Goal: Task Accomplishment & Management: Manage account settings

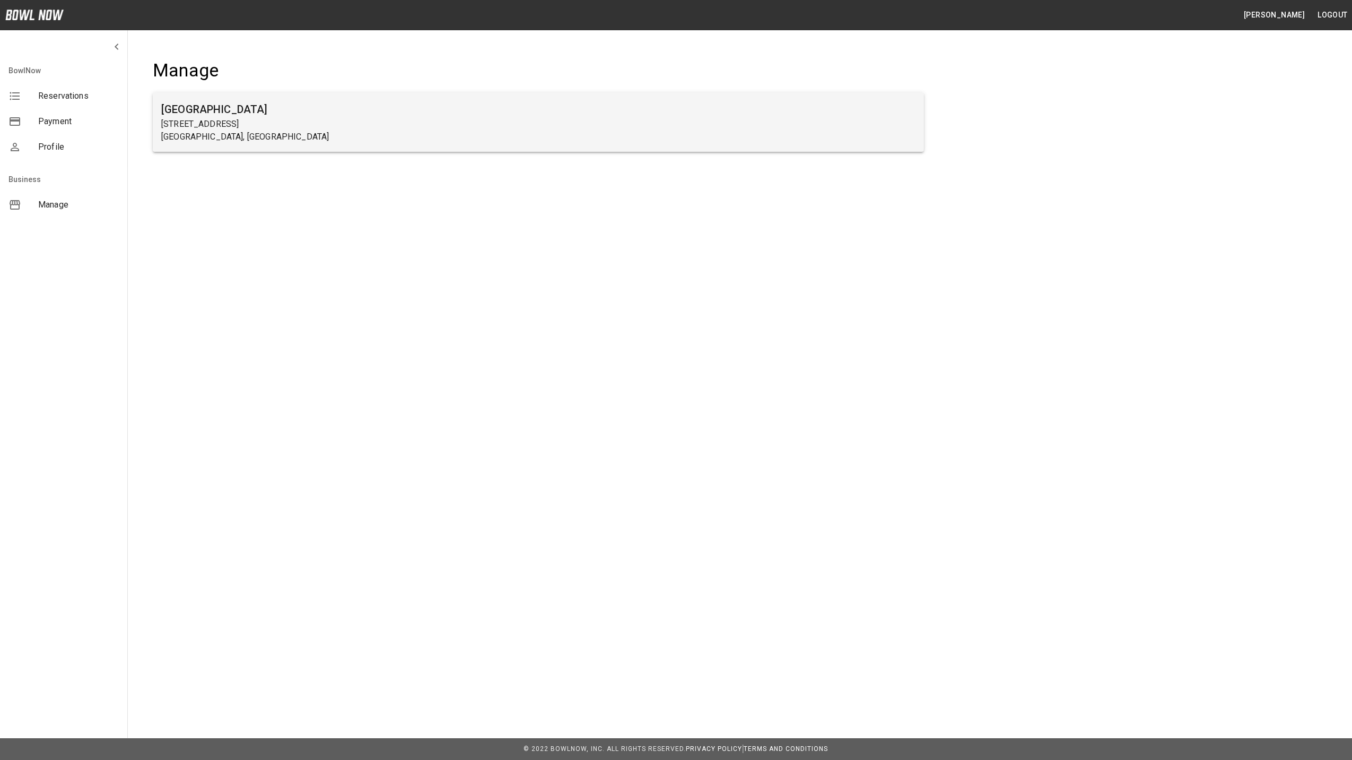
click at [192, 127] on p "[STREET_ADDRESS]" at bounding box center [538, 124] width 754 height 13
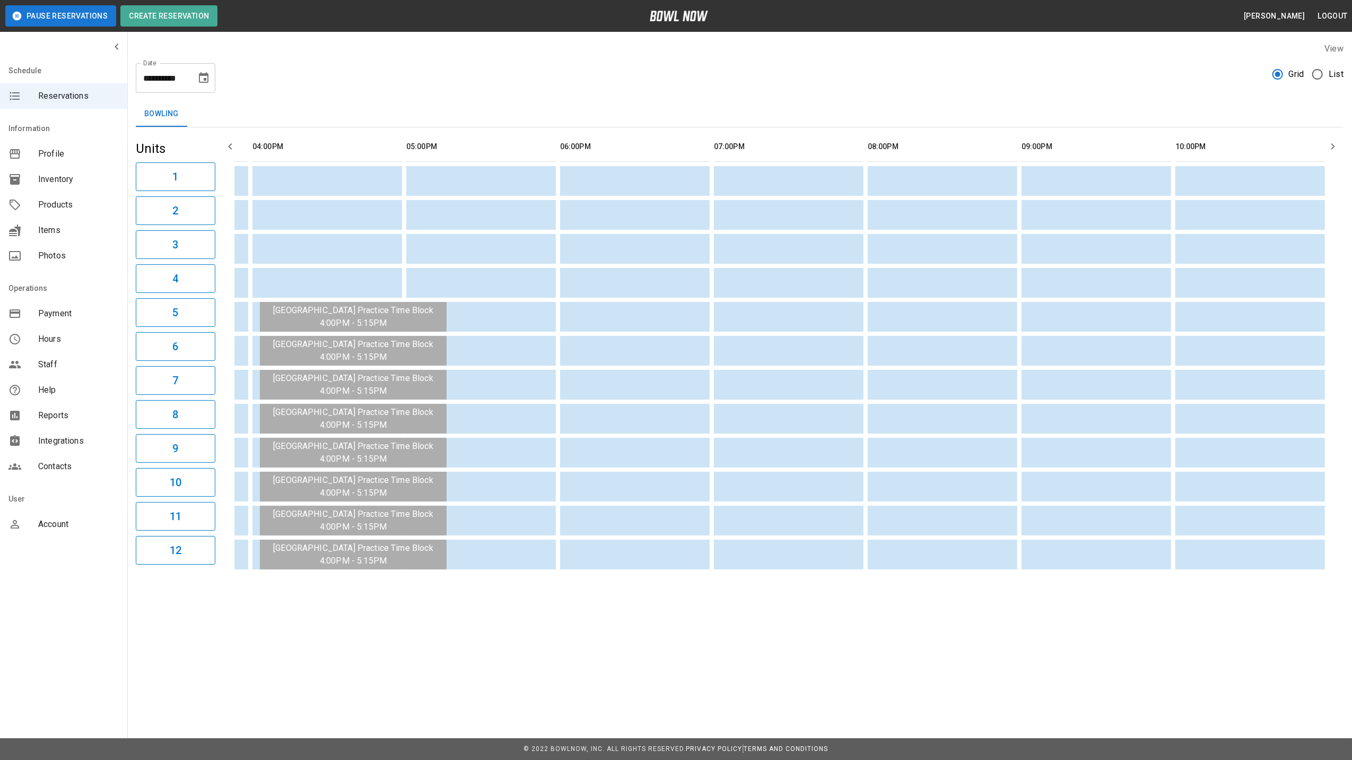
click at [206, 77] on icon "Choose date, selected date is Aug 12, 2025" at bounding box center [203, 78] width 13 height 13
click at [162, 195] on button "13" at bounding box center [162, 193] width 19 height 19
type input "**********"
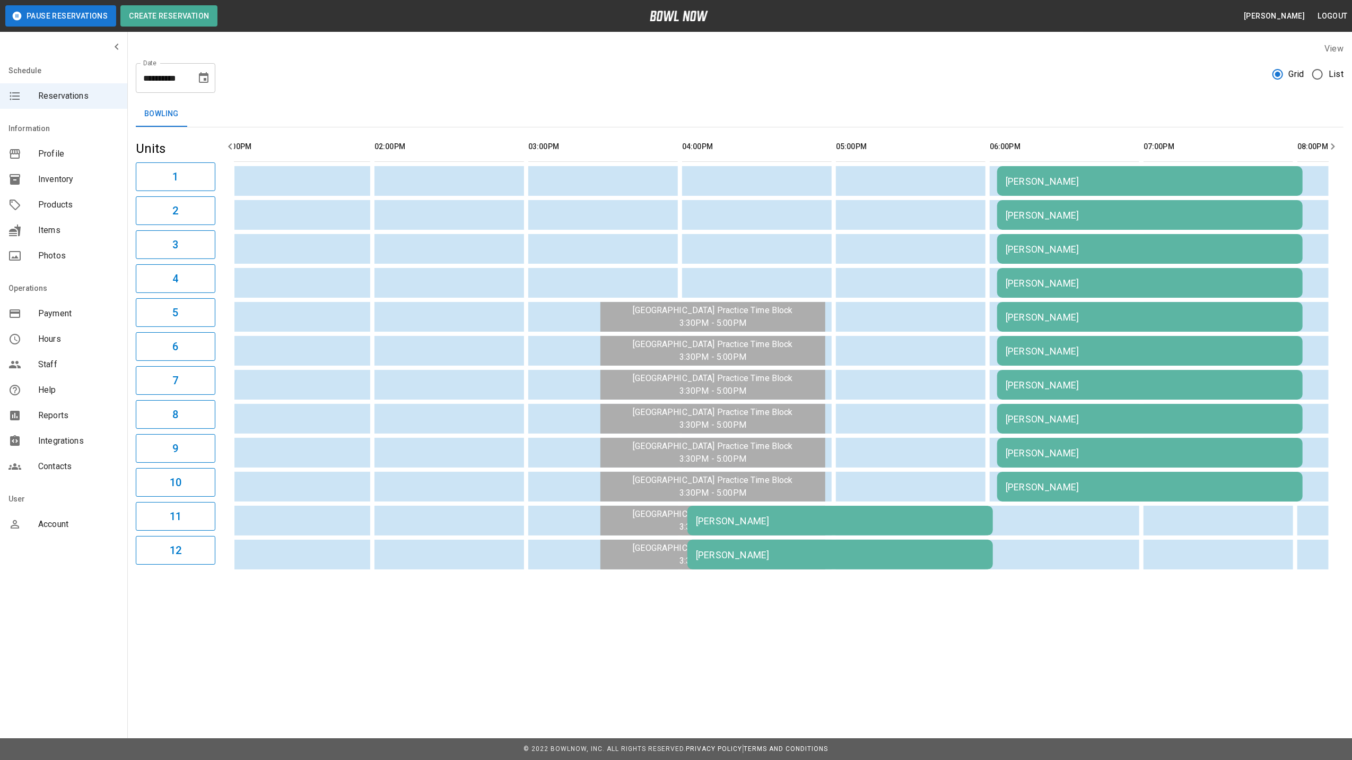
scroll to position [0, 327]
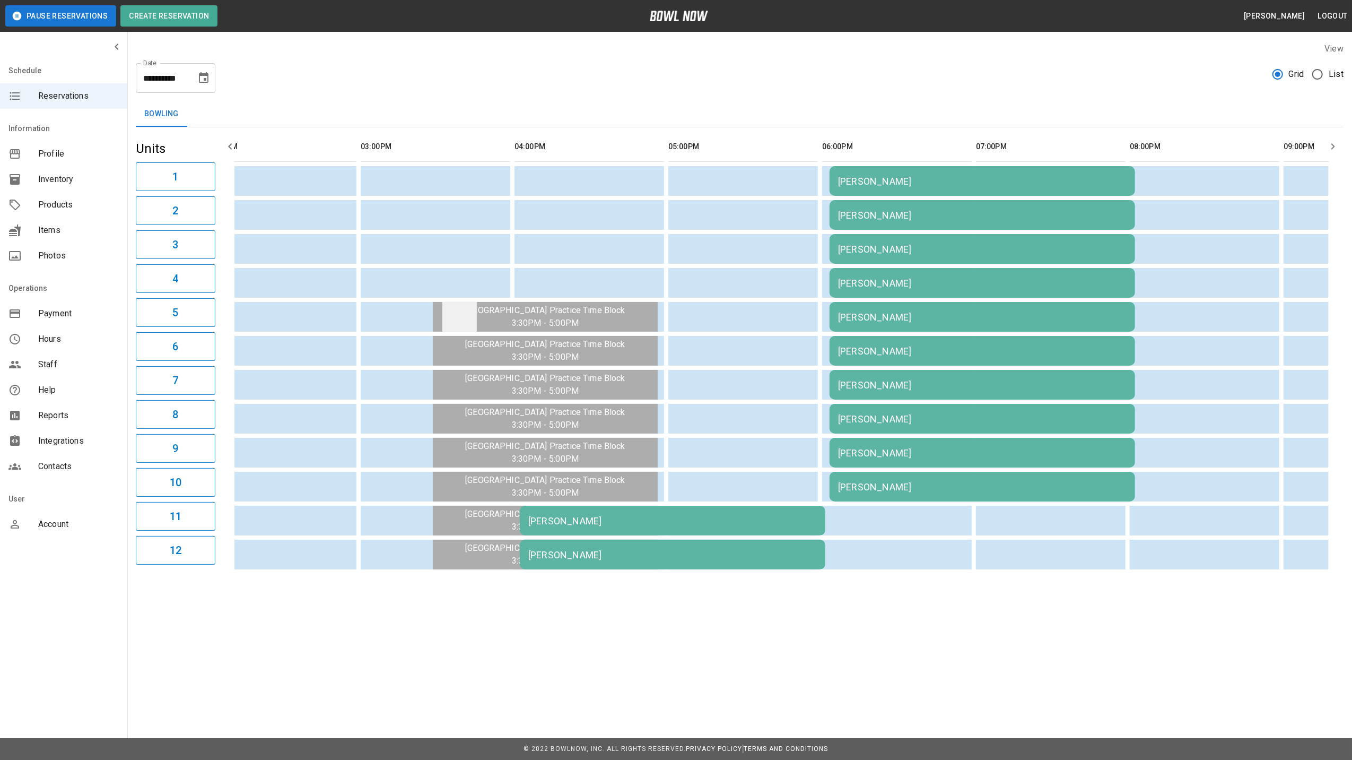
click at [474, 316] on td "sticky table" at bounding box center [459, 317] width 34 height 30
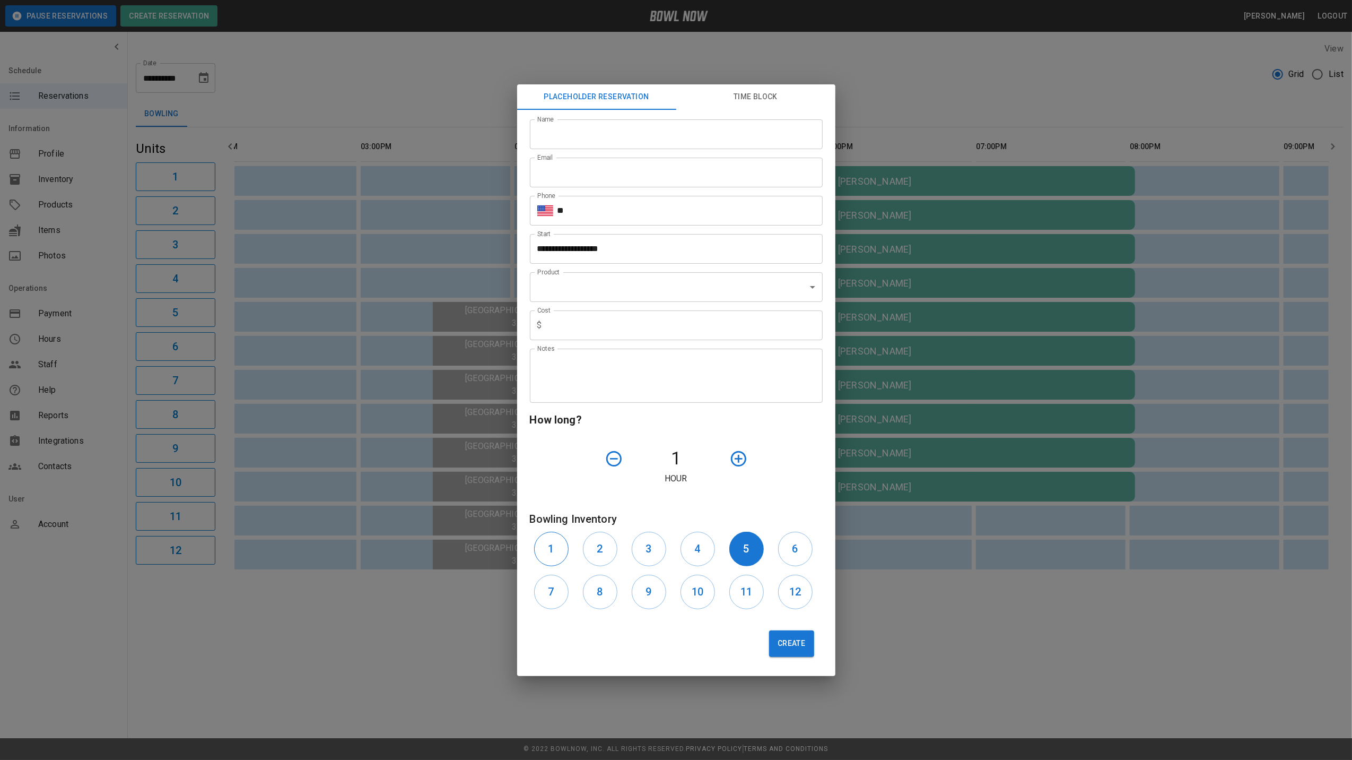
click at [556, 556] on button "1" at bounding box center [551, 549] width 34 height 34
click at [741, 546] on button "5" at bounding box center [746, 549] width 34 height 34
click at [892, 105] on div "**********" at bounding box center [676, 380] width 1352 height 760
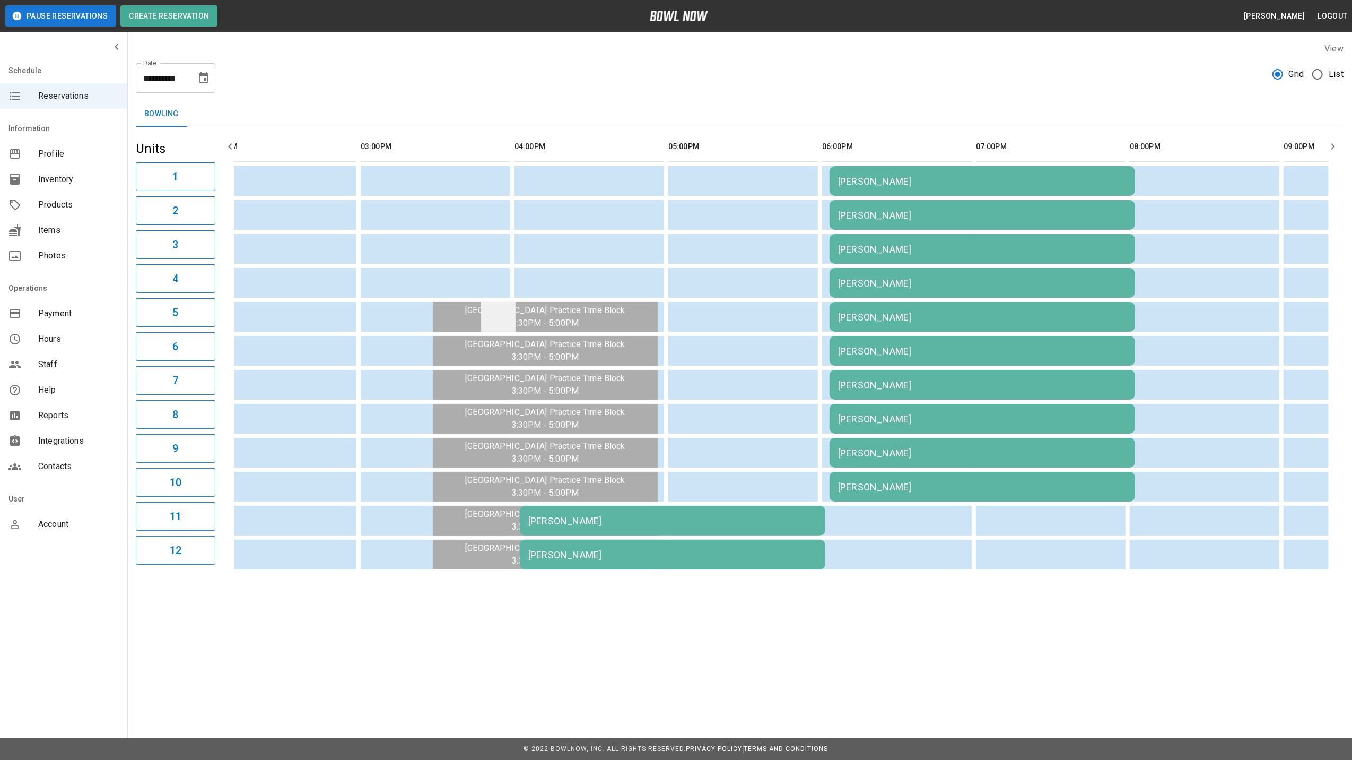
click at [485, 324] on td "sticky table" at bounding box center [498, 317] width 34 height 30
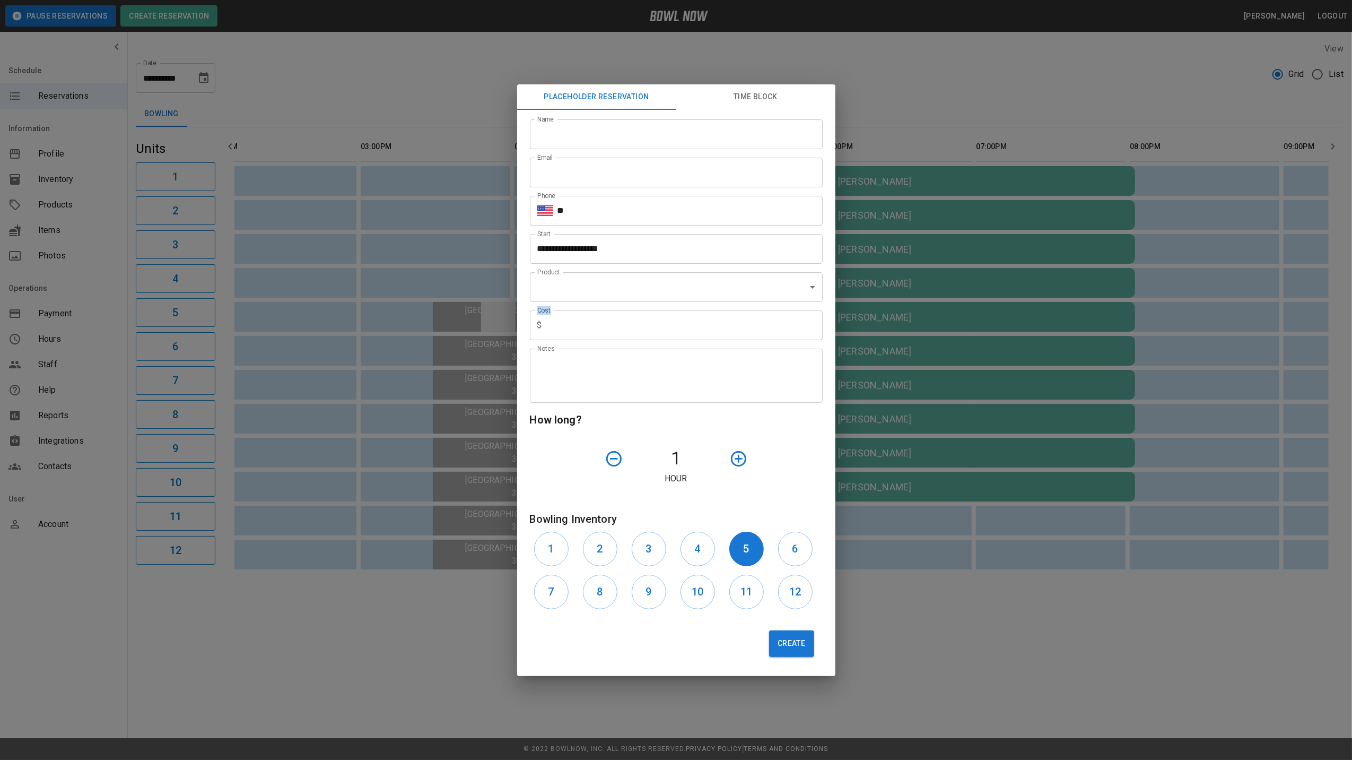
click at [485, 324] on div "**********" at bounding box center [676, 380] width 1352 height 760
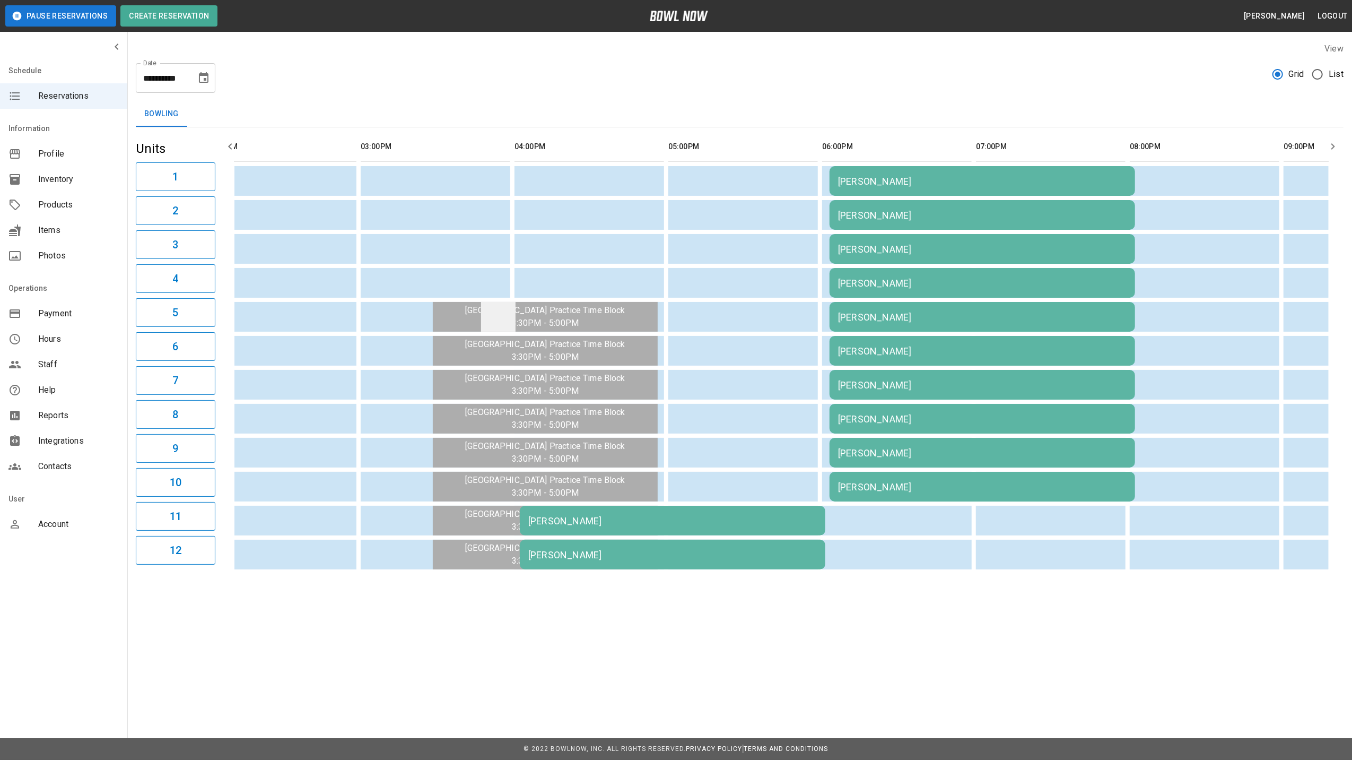
drag, startPoint x: 580, startPoint y: 316, endPoint x: 499, endPoint y: 316, distance: 80.6
click at [499, 316] on td "sticky table" at bounding box center [498, 317] width 34 height 30
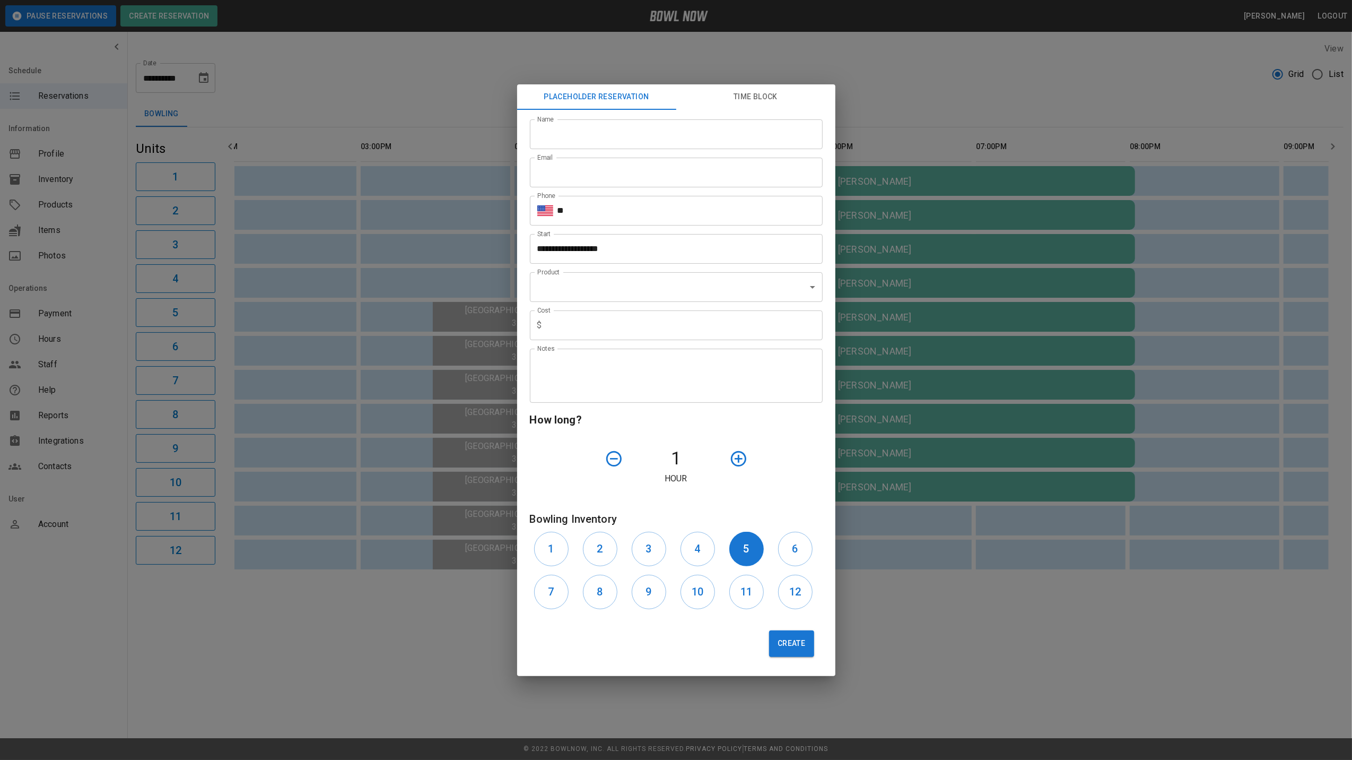
click at [806, 47] on div "**********" at bounding box center [676, 380] width 1352 height 760
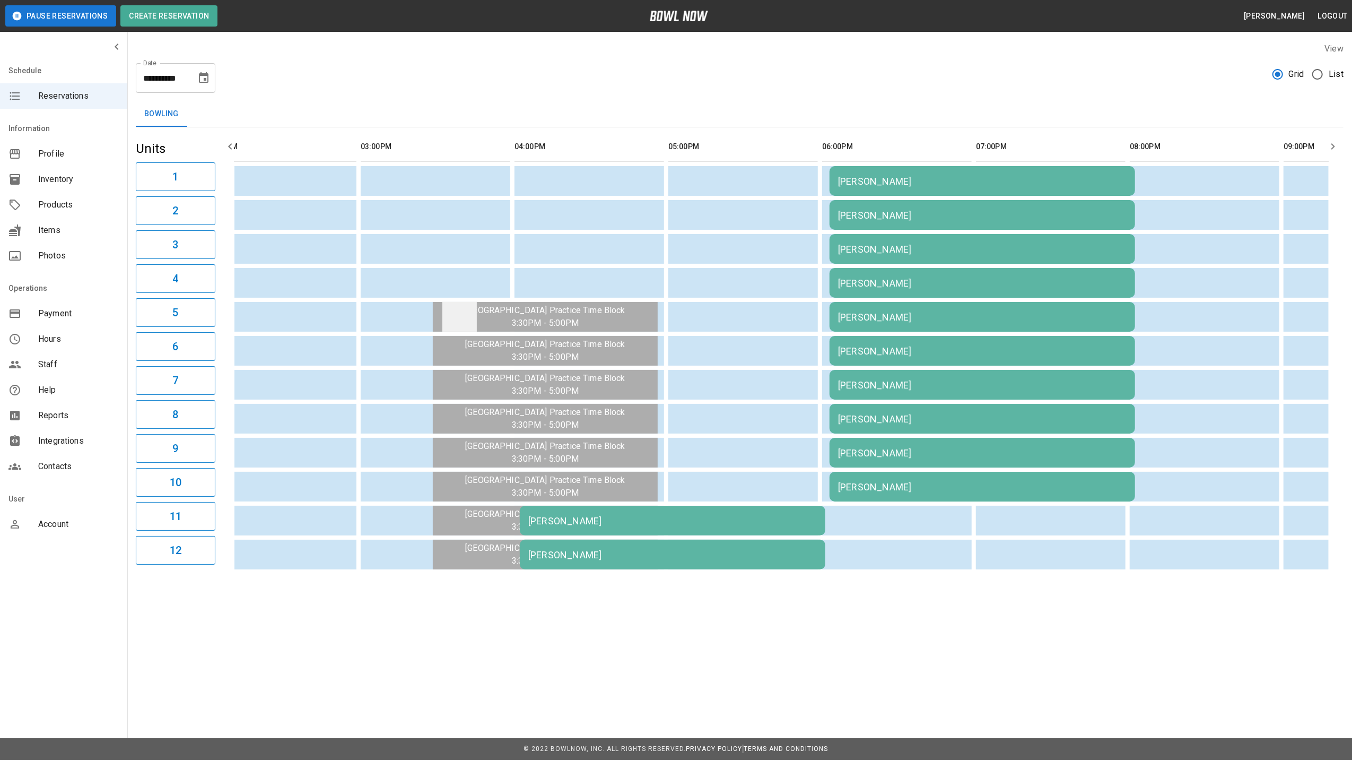
click at [472, 321] on td "sticky table" at bounding box center [459, 317] width 34 height 30
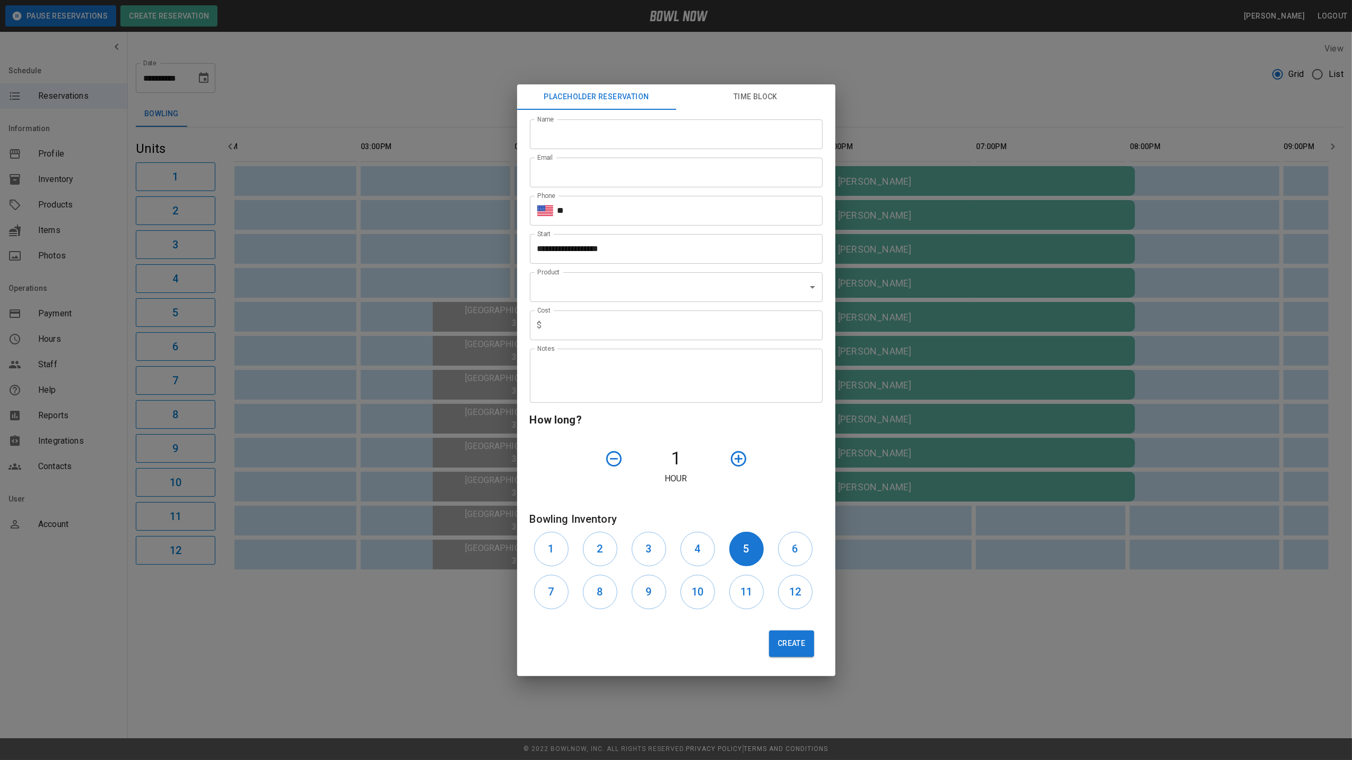
click at [763, 94] on button "Time Block" at bounding box center [755, 96] width 159 height 25
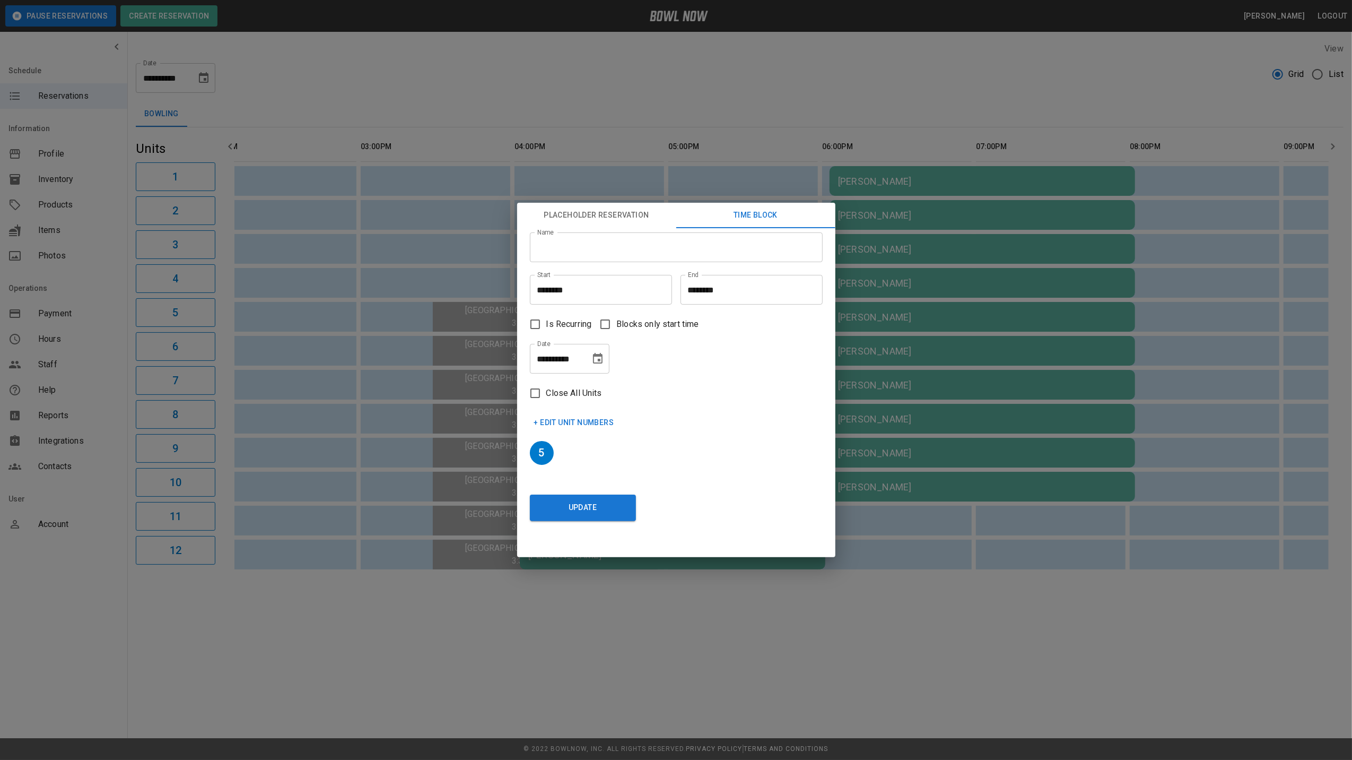
click at [614, 123] on div "**********" at bounding box center [676, 380] width 1352 height 760
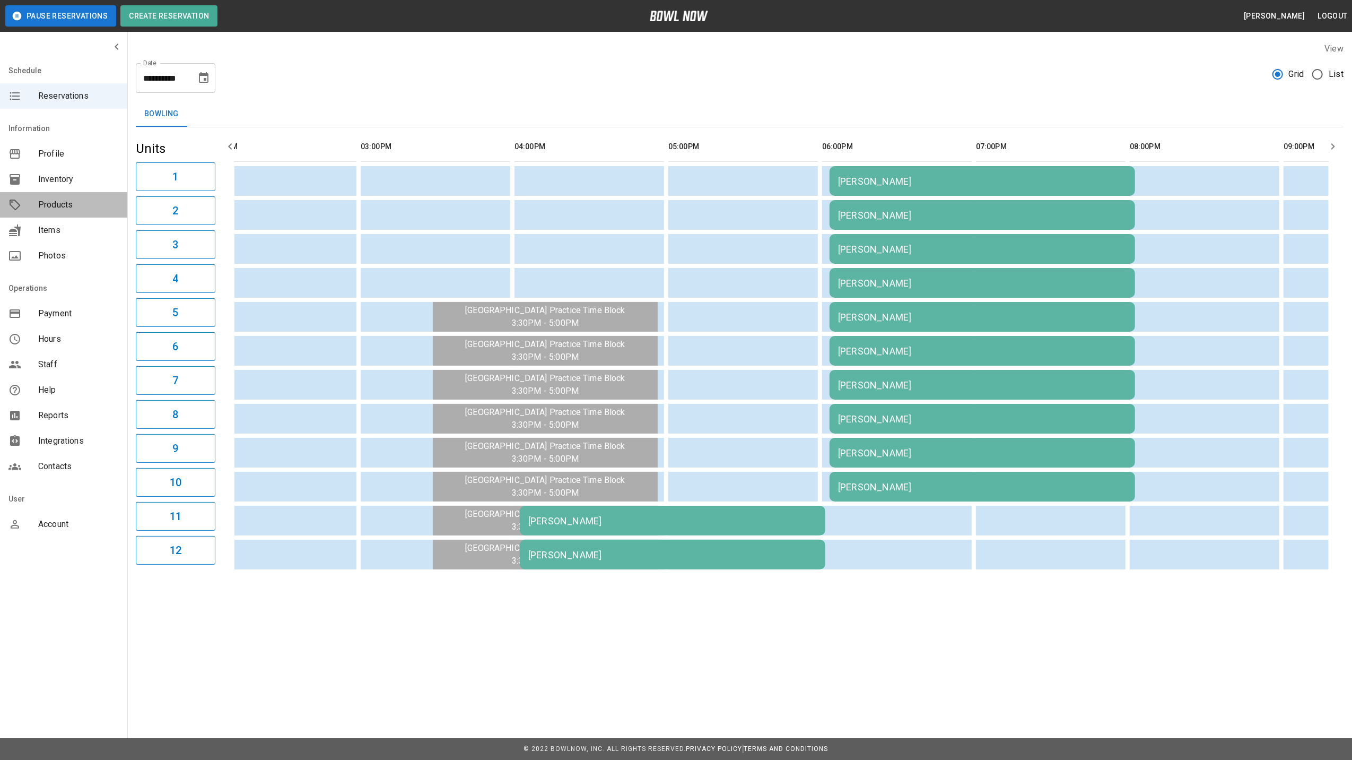
click at [59, 202] on span "Products" at bounding box center [78, 204] width 81 height 13
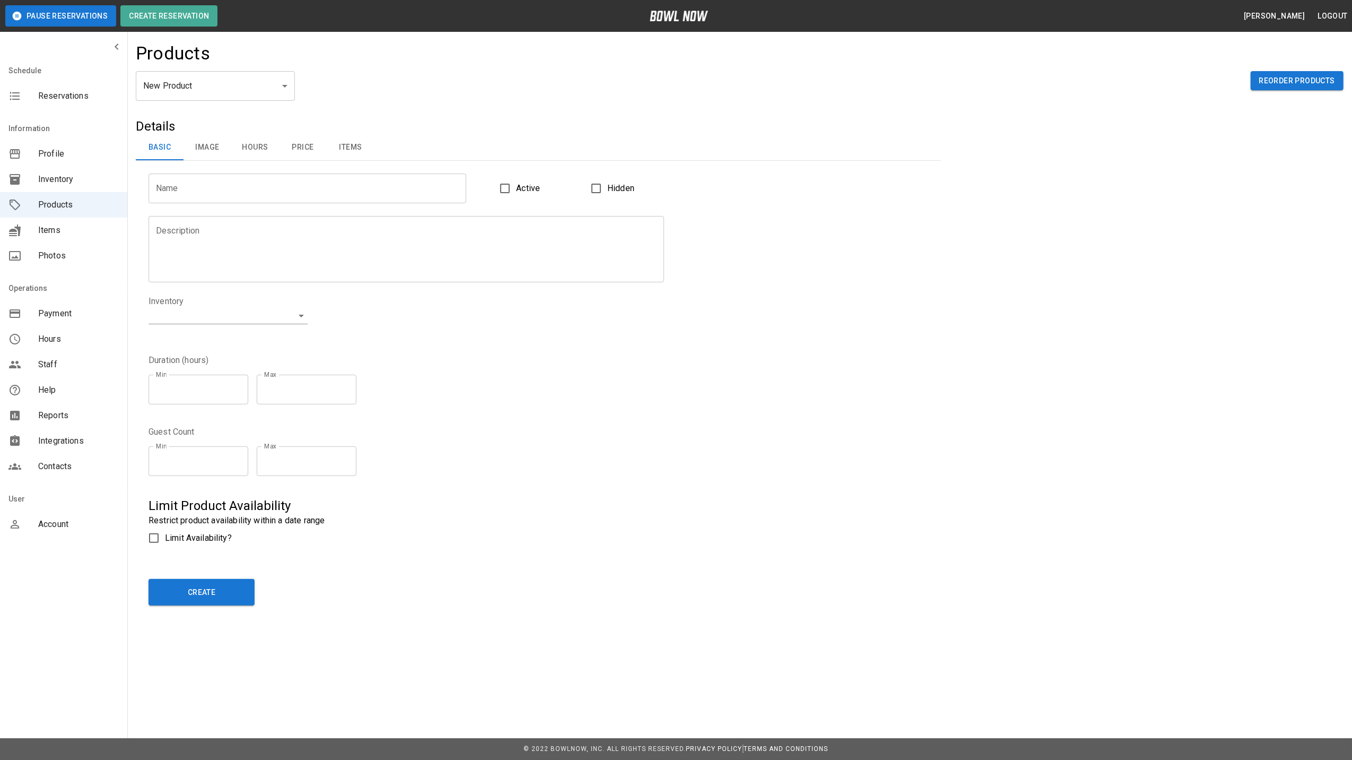
click at [65, 182] on span "Inventory" at bounding box center [78, 179] width 81 height 13
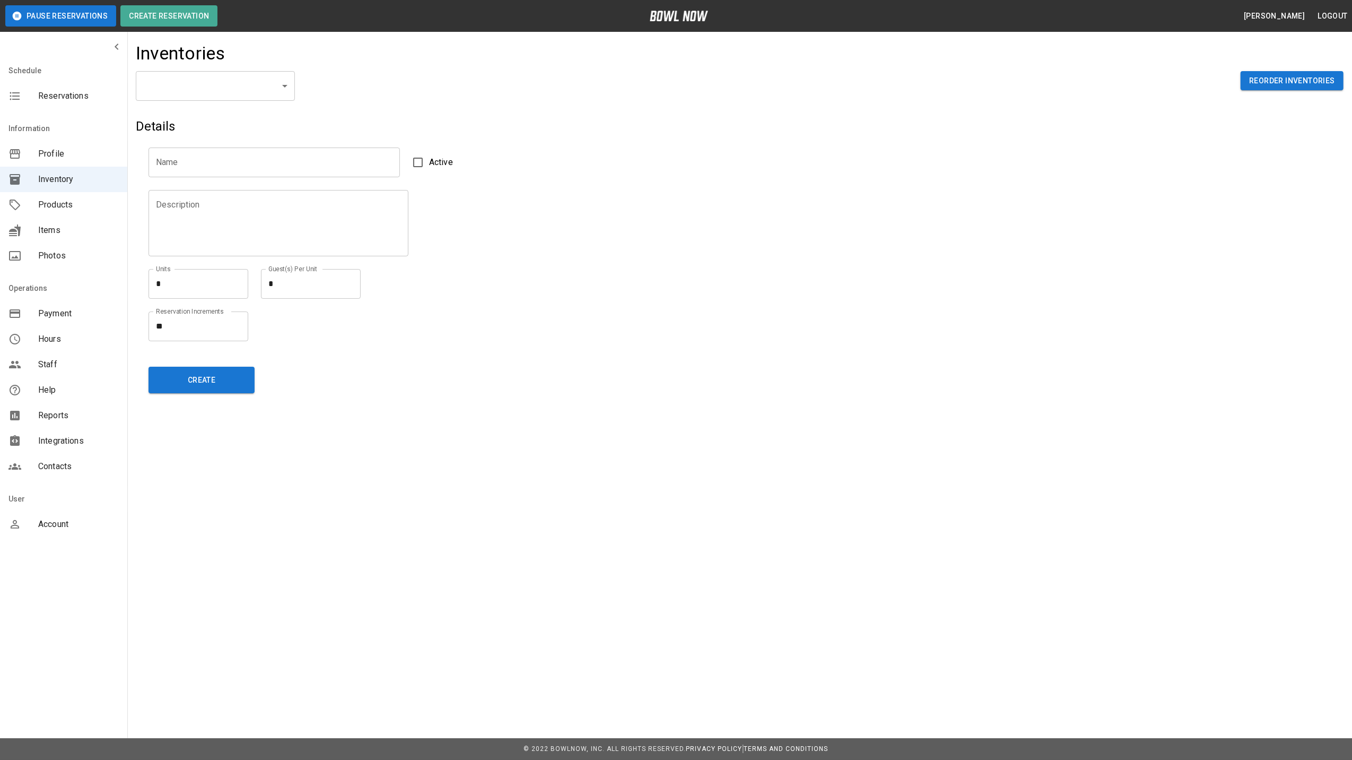
click at [281, 88] on body "Pause Reservations Create Reservation [PERSON_NAME] Logout Schedule Reservation…" at bounding box center [676, 569] width 1352 height 1139
click at [243, 135] on li "Bowling" at bounding box center [215, 133] width 159 height 19
type input "**********"
type input "*******"
type textarea "**"
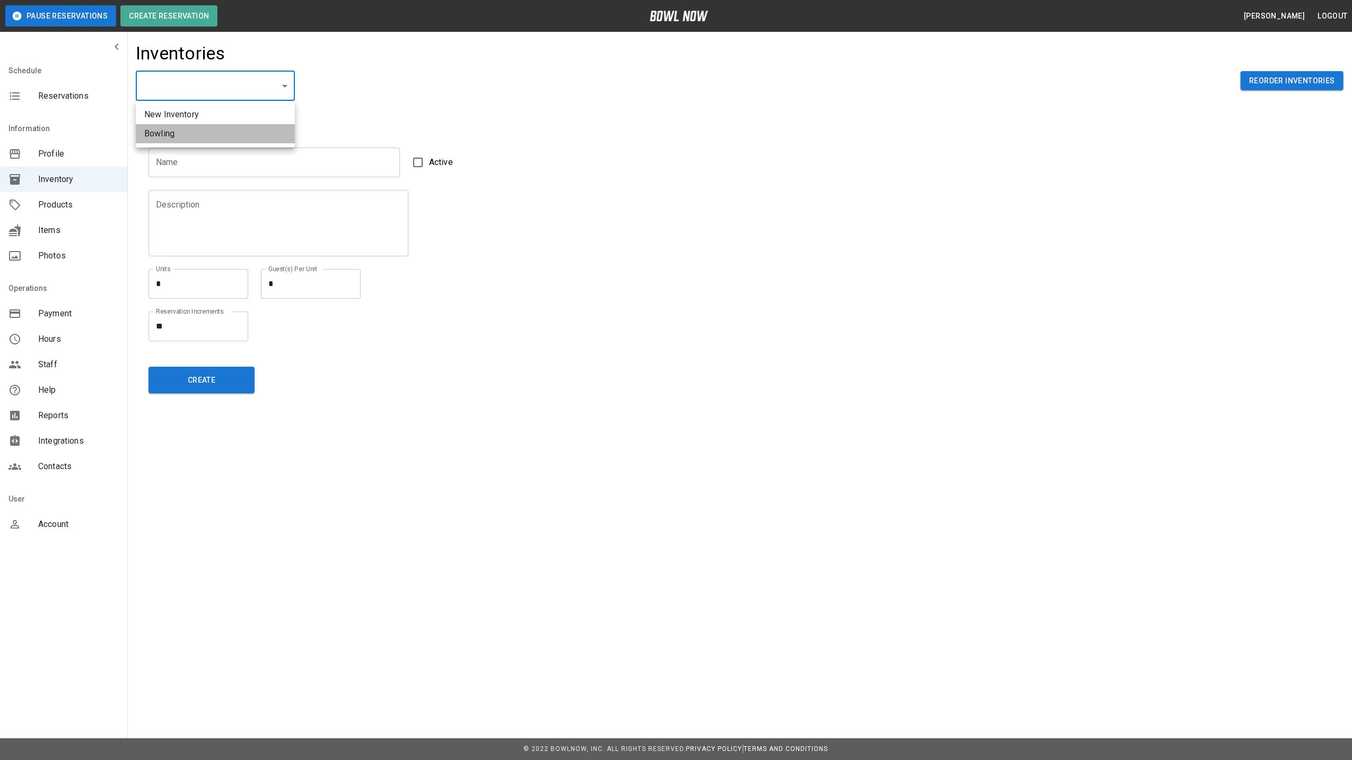
type textarea "*"
type textarea "**"
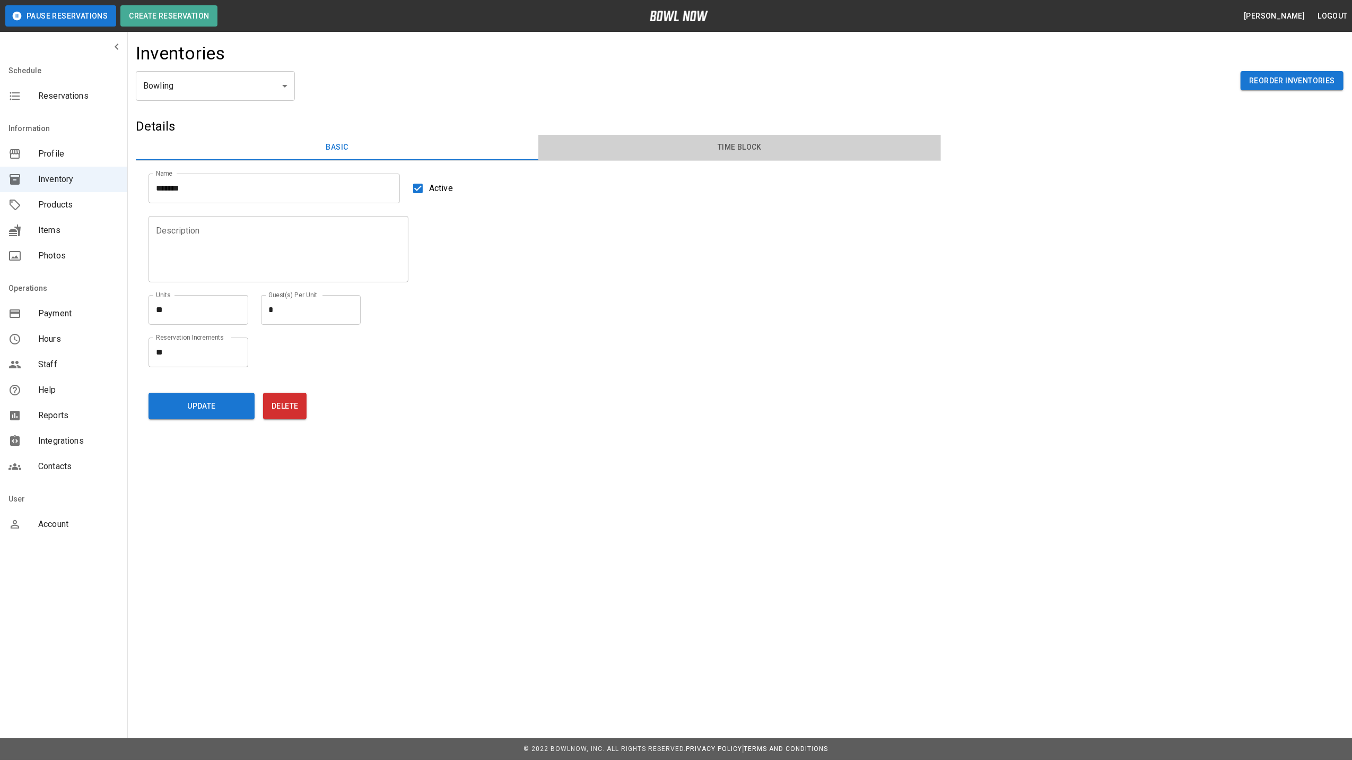
click at [767, 145] on button "Time Block" at bounding box center [739, 147] width 403 height 25
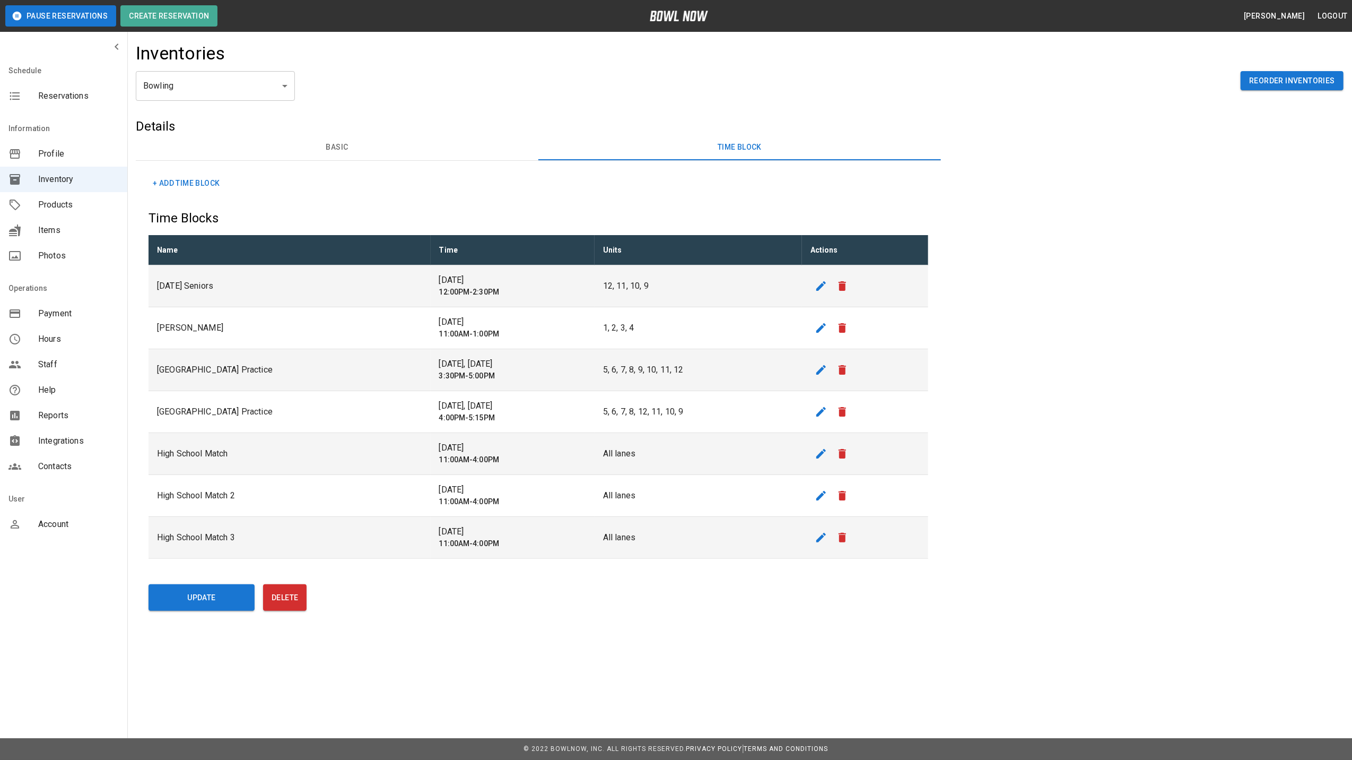
click at [240, 373] on p "[GEOGRAPHIC_DATA] Practice" at bounding box center [289, 369] width 265 height 13
click at [828, 376] on icon "edit" at bounding box center [821, 369] width 13 height 13
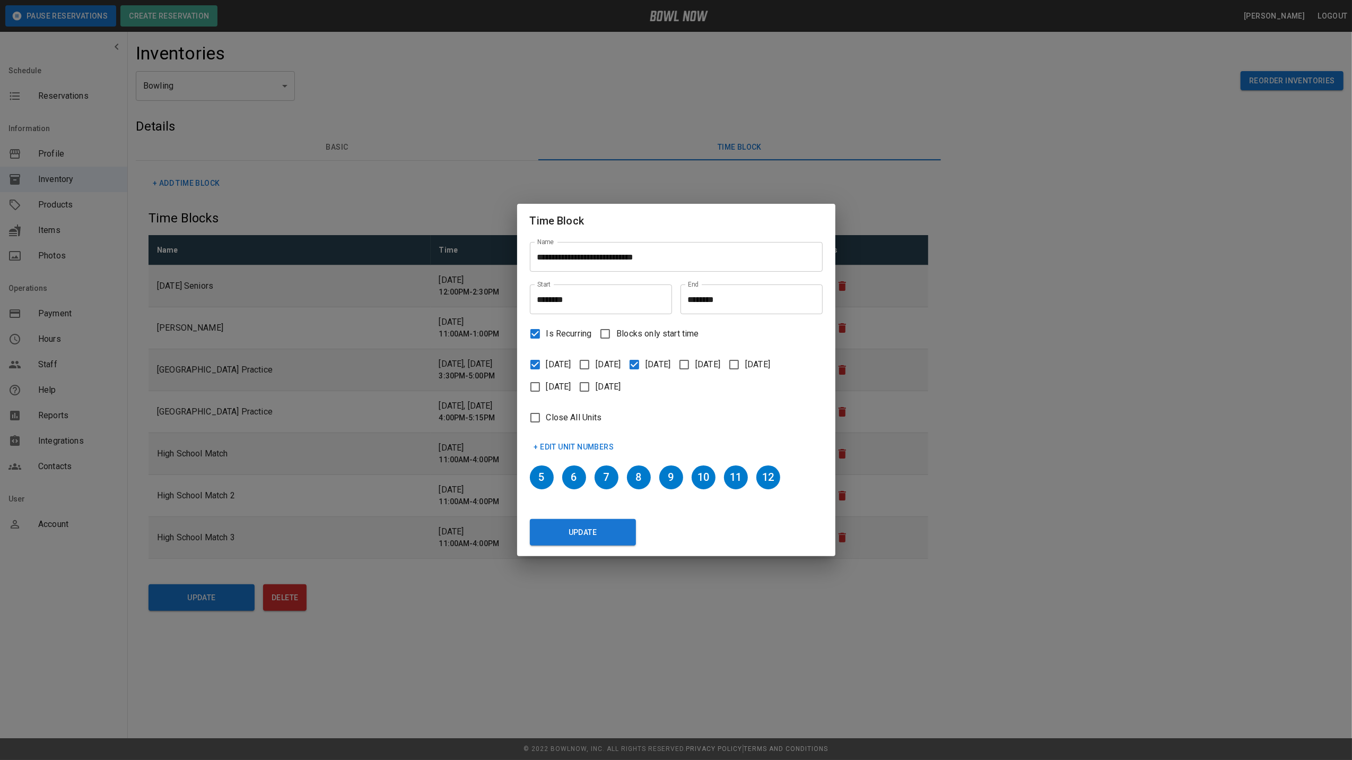
click at [560, 451] on button "+ Edit Unit Numbers" at bounding box center [574, 447] width 89 height 20
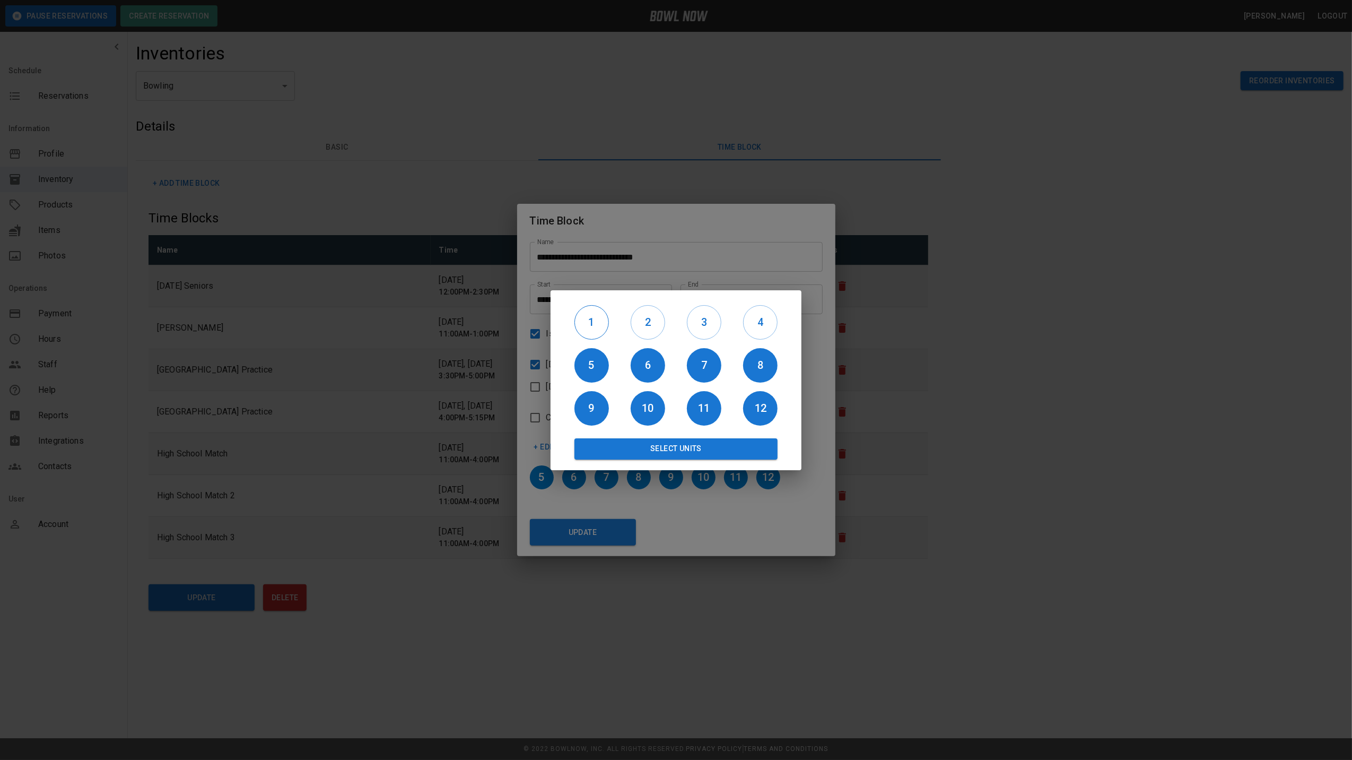
click at [604, 320] on h6 "1" at bounding box center [591, 322] width 33 height 17
click at [646, 323] on h6 "2" at bounding box center [647, 322] width 33 height 17
click at [711, 321] on h6 "3" at bounding box center [704, 322] width 33 height 17
click at [751, 325] on h6 "4" at bounding box center [760, 322] width 33 height 17
drag, startPoint x: 593, startPoint y: 407, endPoint x: 643, endPoint y: 404, distance: 51.0
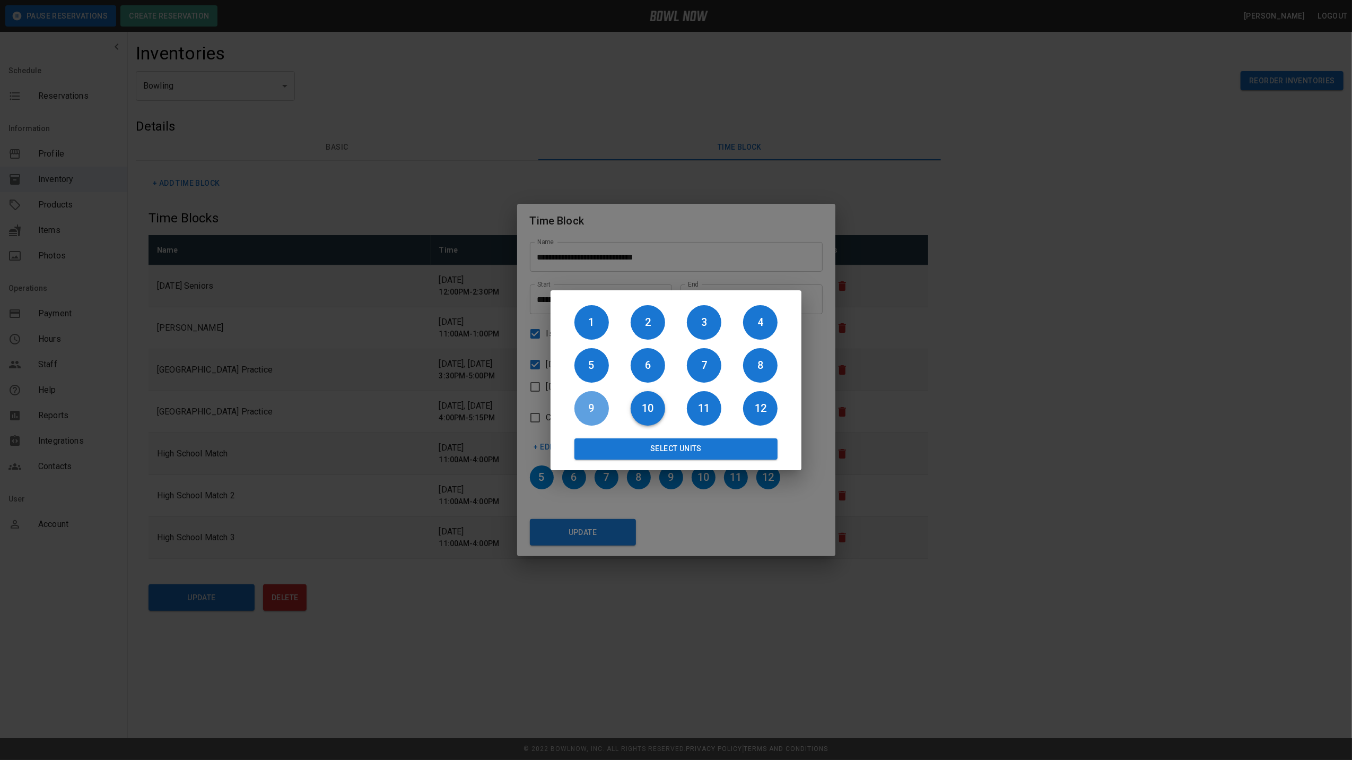
click at [594, 407] on h6 "9" at bounding box center [592, 407] width 34 height 17
click at [643, 404] on h6 "10" at bounding box center [648, 407] width 34 height 17
drag, startPoint x: 699, startPoint y: 406, endPoint x: 753, endPoint y: 406, distance: 54.6
click at [703, 406] on h6 "11" at bounding box center [704, 407] width 34 height 17
click at [756, 406] on h6 "12" at bounding box center [760, 407] width 34 height 17
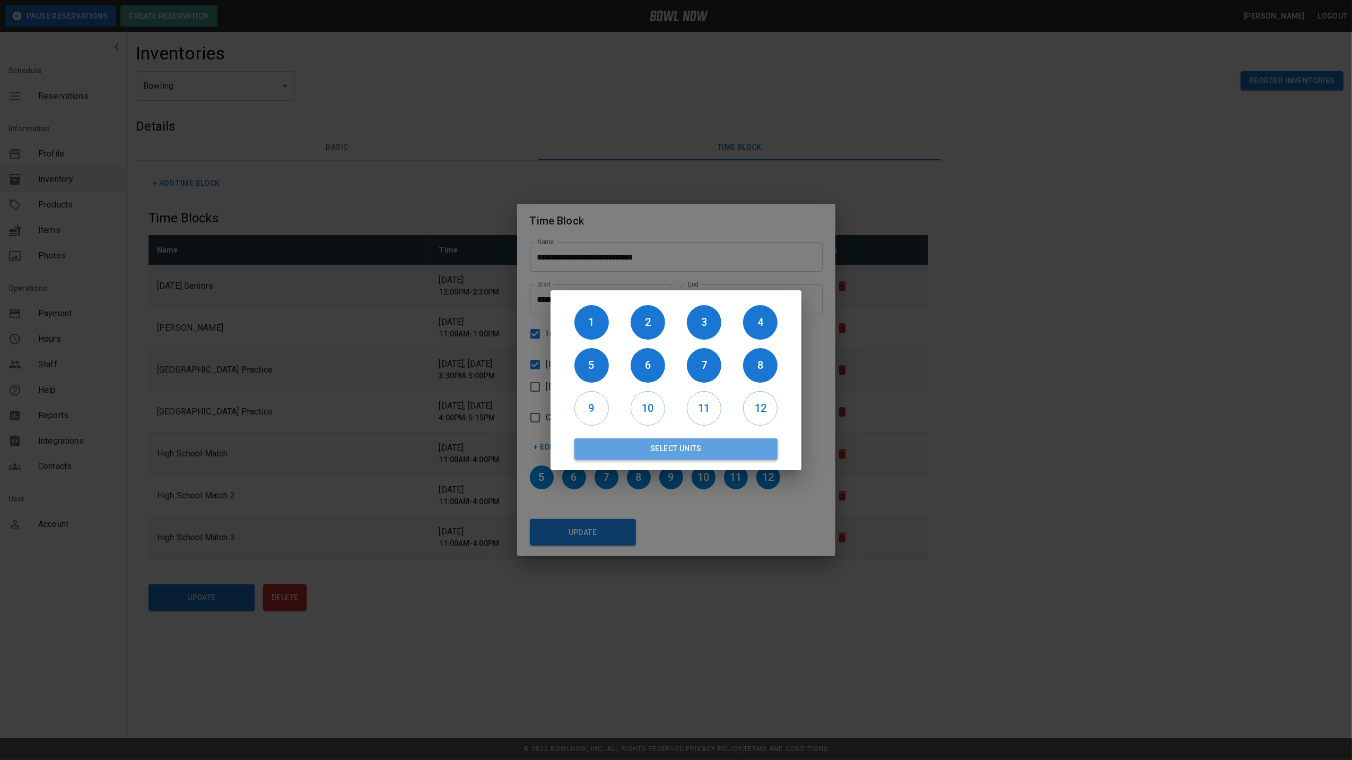
click at [714, 446] on button "Select Units" at bounding box center [676, 448] width 203 height 21
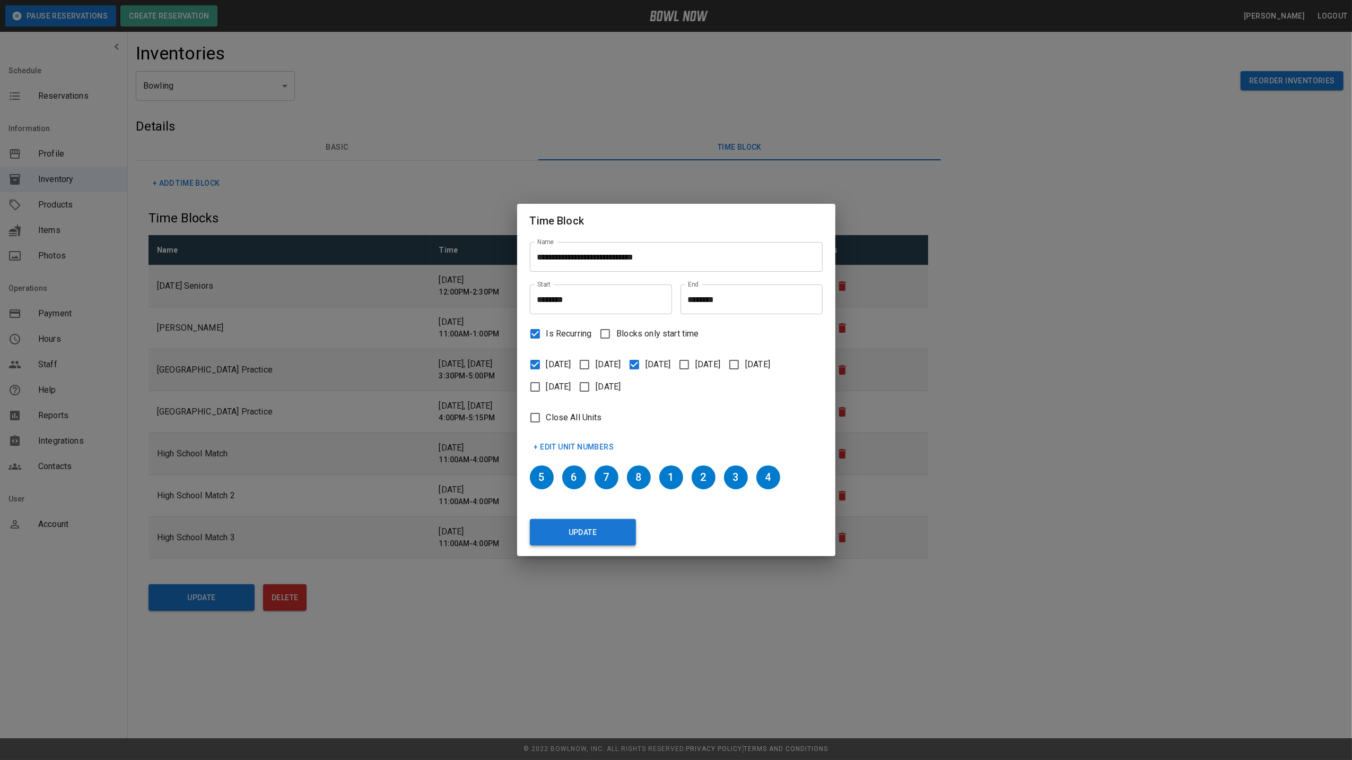
click at [605, 523] on button "Update" at bounding box center [583, 532] width 106 height 27
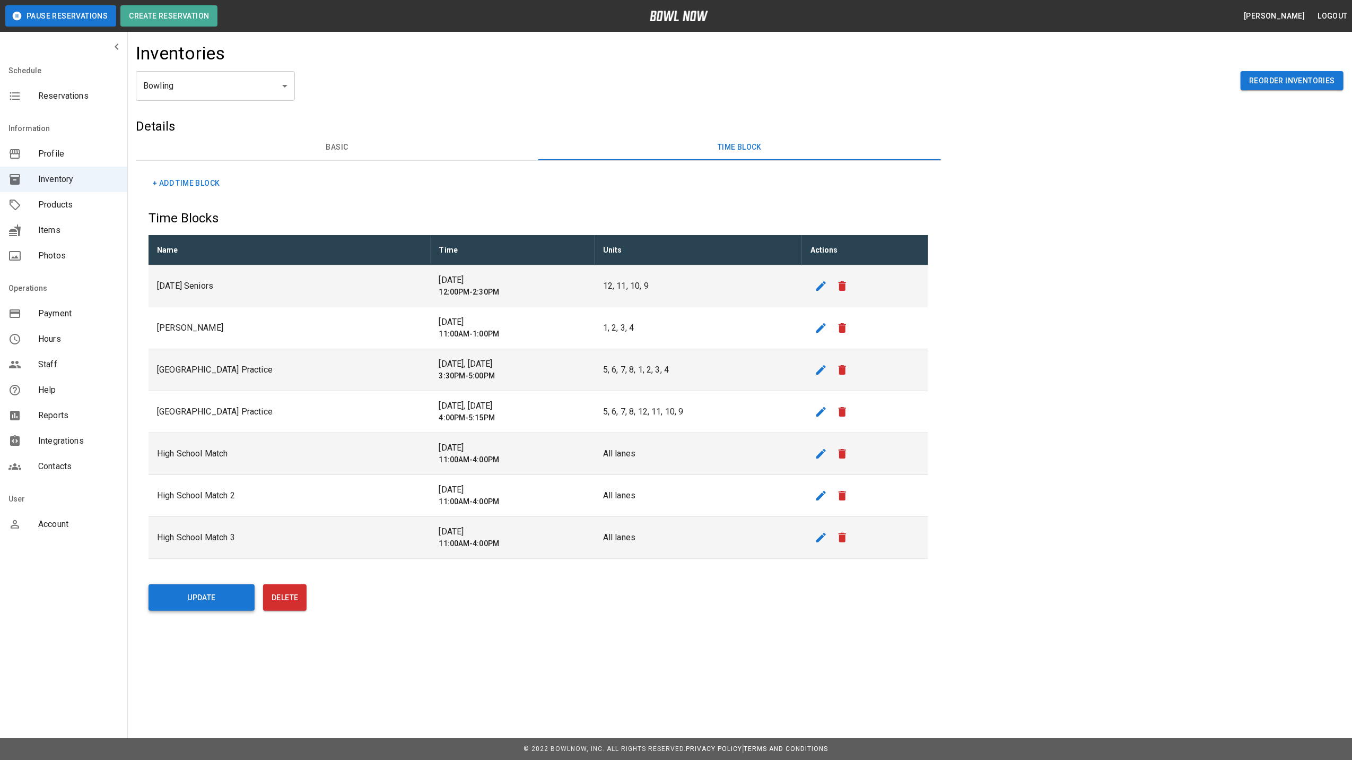
click at [226, 595] on button "Update" at bounding box center [202, 597] width 106 height 27
click at [87, 92] on span "Reservations" at bounding box center [78, 96] width 81 height 13
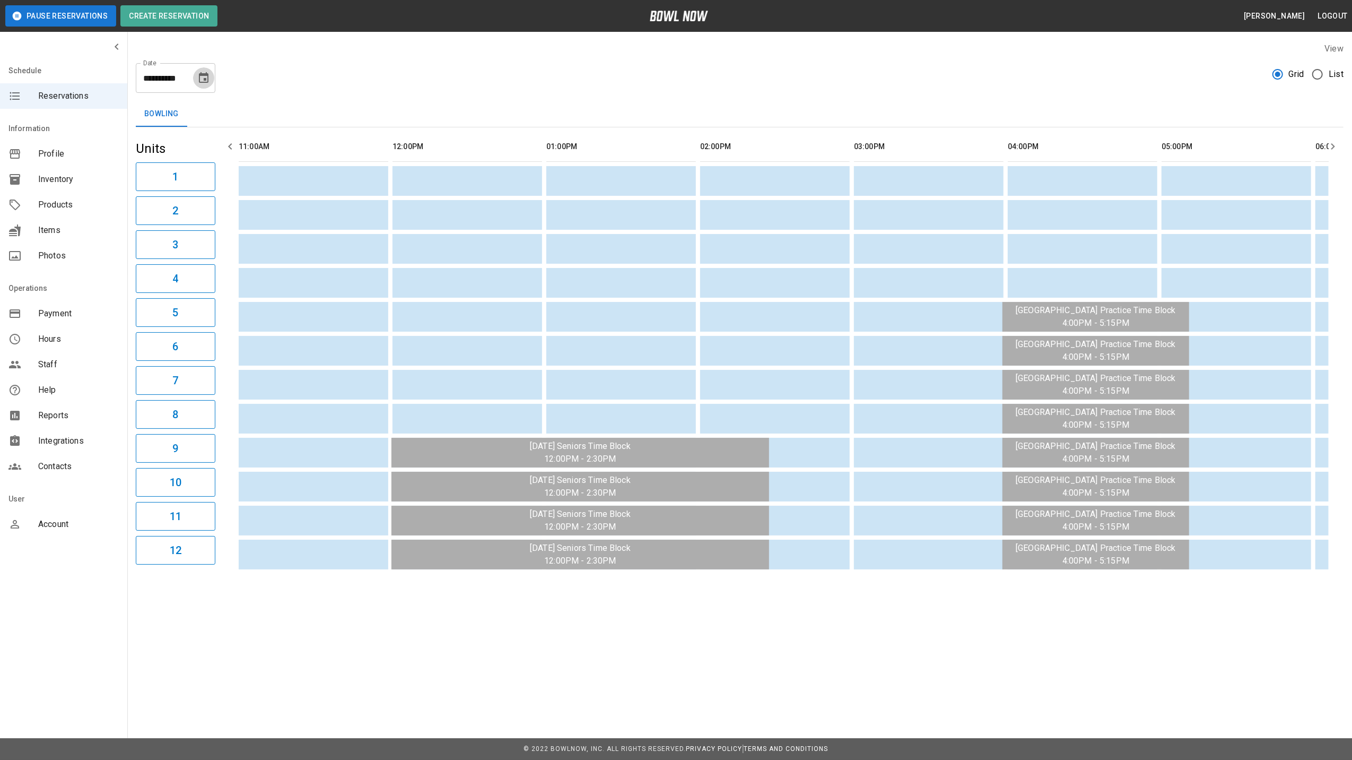
click at [201, 76] on icon "Choose date, selected date is Aug 12, 2025" at bounding box center [203, 78] width 13 height 13
click at [161, 192] on button "13" at bounding box center [162, 193] width 19 height 19
type input "**********"
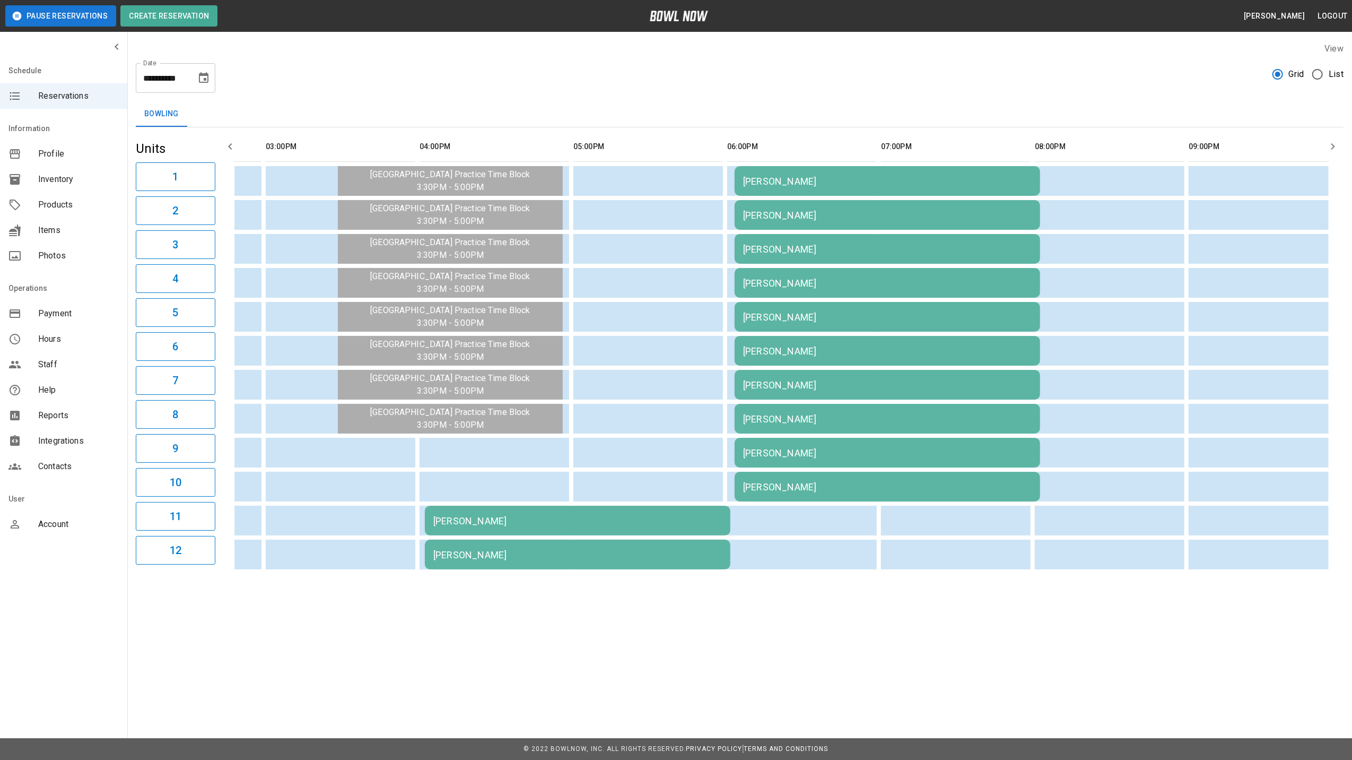
scroll to position [0, 590]
click at [486, 509] on td "[PERSON_NAME]" at bounding box center [576, 521] width 306 height 30
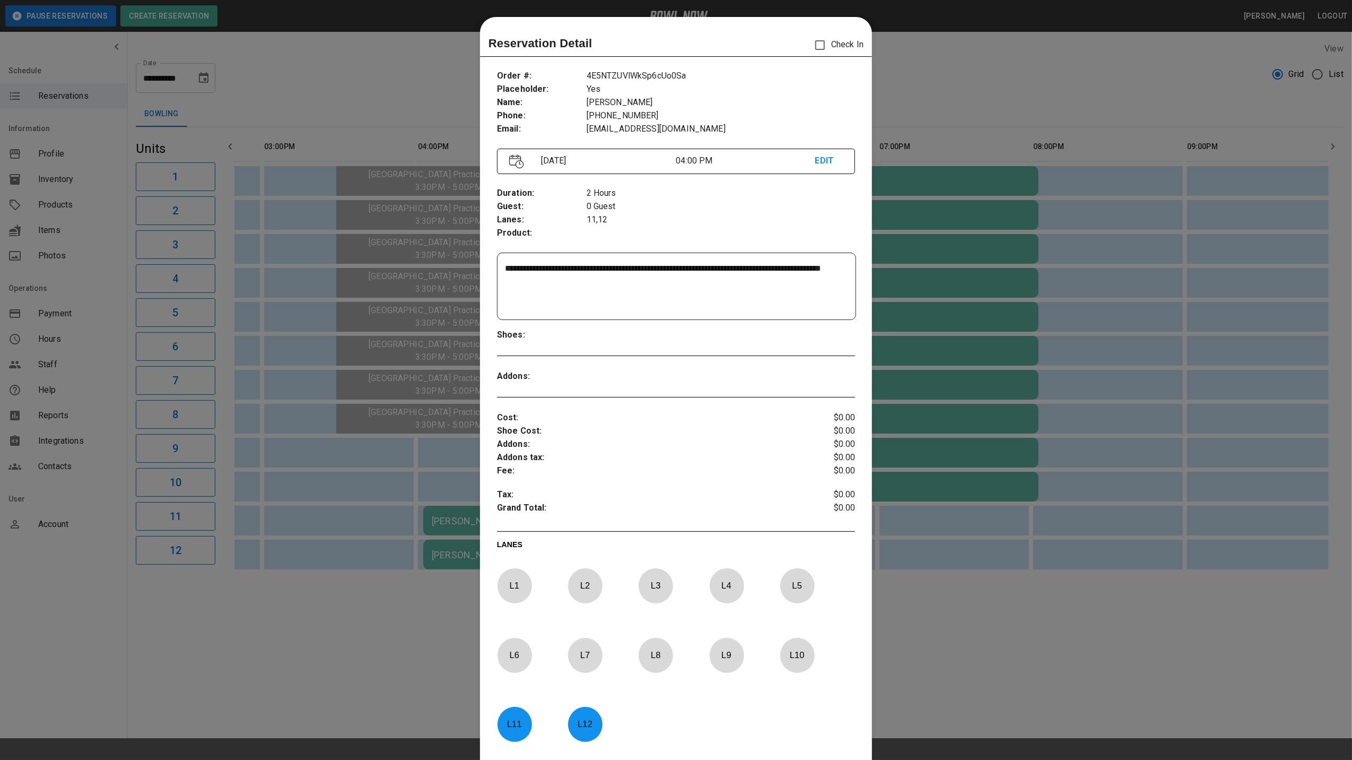
scroll to position [17, 0]
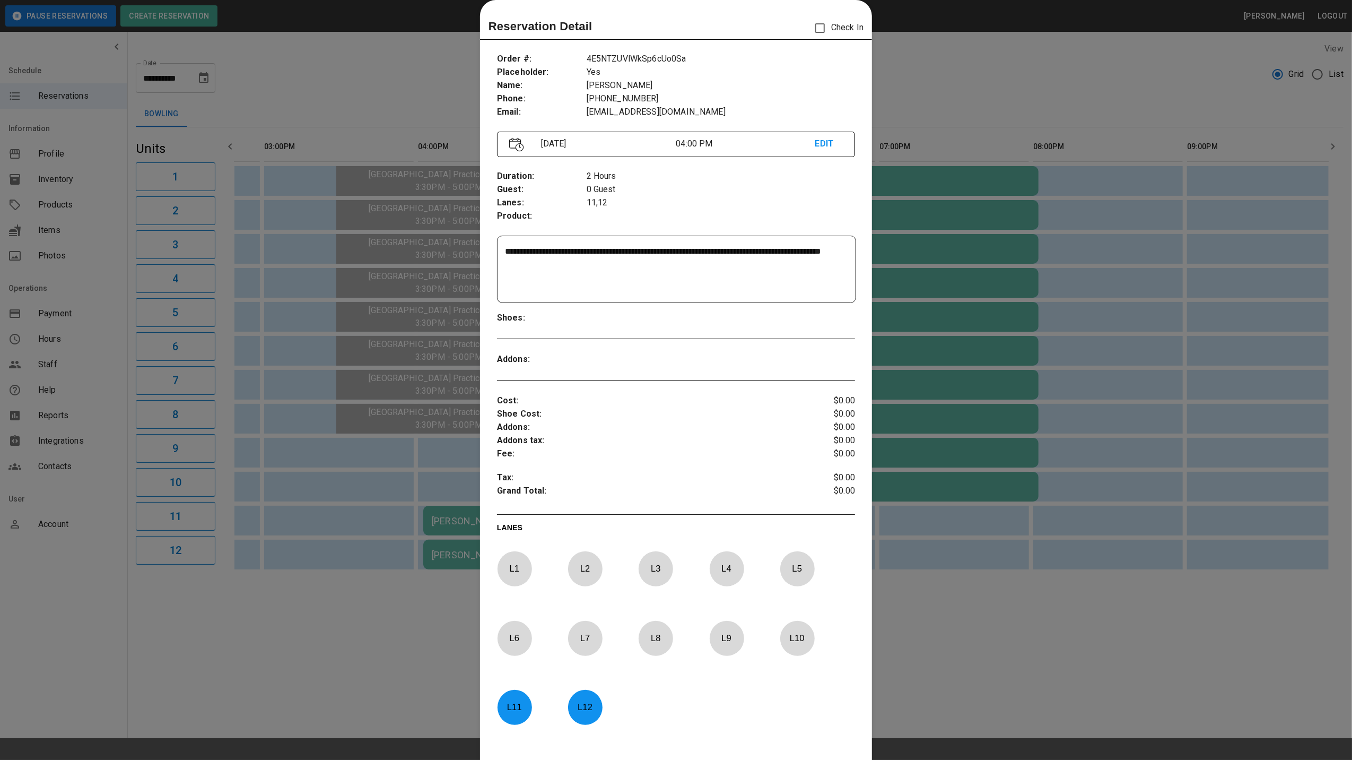
click at [904, 51] on div at bounding box center [676, 380] width 1352 height 760
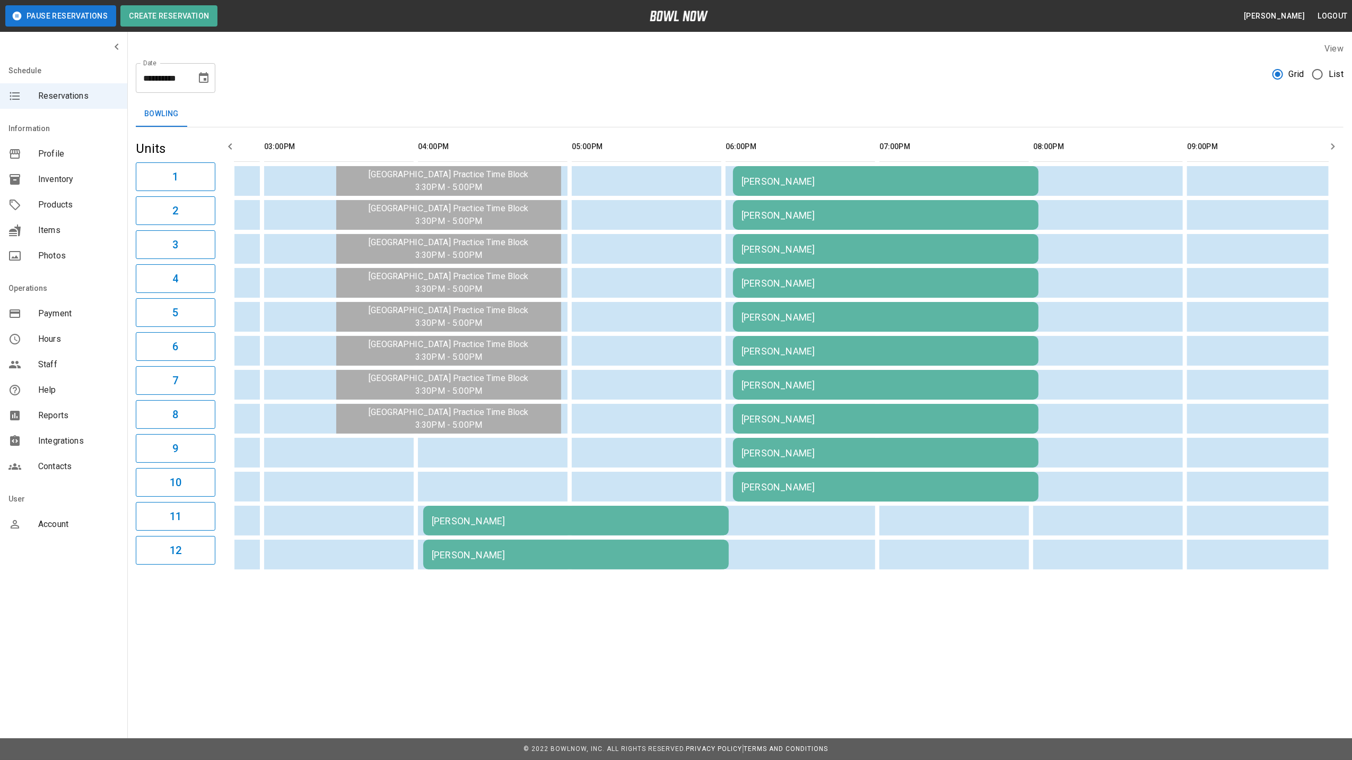
click at [781, 179] on div "[PERSON_NAME]" at bounding box center [886, 181] width 289 height 11
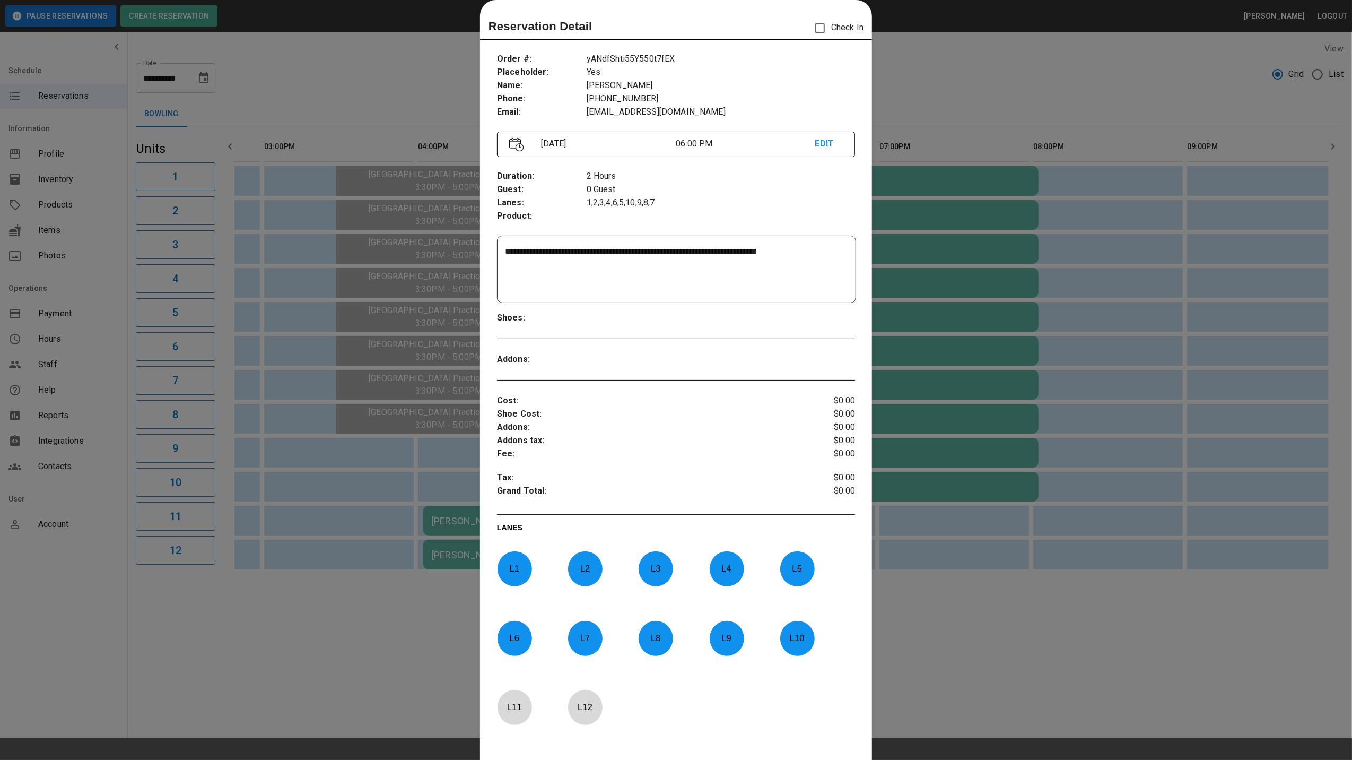
click at [954, 95] on div at bounding box center [676, 380] width 1352 height 760
